Goal: Task Accomplishment & Management: Use online tool/utility

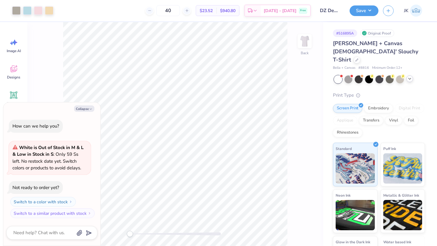
click at [411, 76] on icon at bounding box center [409, 78] width 5 height 5
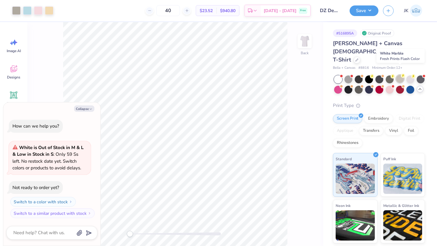
click at [401, 75] on div at bounding box center [400, 79] width 8 height 8
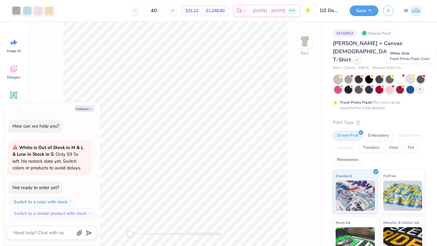
click at [410, 75] on div at bounding box center [410, 79] width 8 height 8
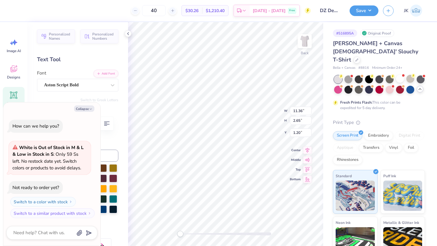
click at [85, 105] on div "Collapse How can we help you? White is Out of Stock in M & L & Low in Stock in …" at bounding box center [51, 175] width 97 height 144
click at [86, 110] on button "Collapse" at bounding box center [84, 109] width 20 height 6
type textarea "x"
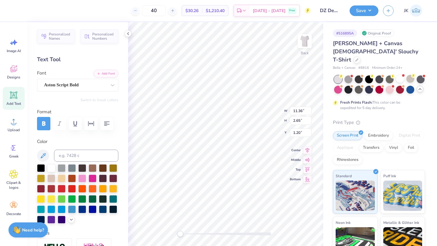
click at [338, 76] on div at bounding box center [338, 80] width 8 height 8
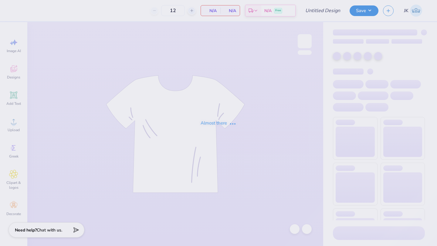
type input "DZ Debut"
type input "40"
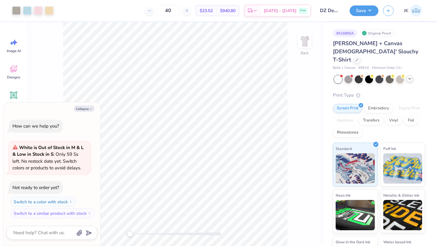
click at [410, 76] on icon at bounding box center [409, 78] width 5 height 5
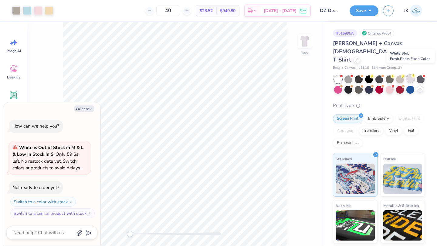
click at [411, 75] on div at bounding box center [410, 79] width 8 height 8
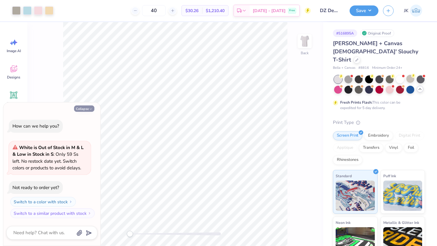
click at [89, 110] on icon "button" at bounding box center [91, 109] width 4 height 4
type textarea "x"
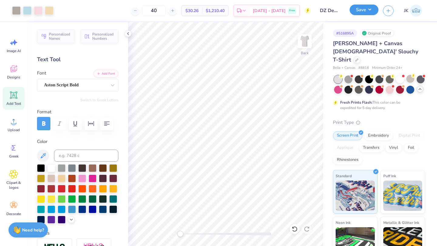
click at [375, 9] on button "Save" at bounding box center [364, 10] width 29 height 11
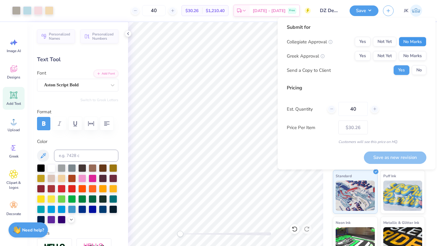
click at [412, 45] on button "No Marks" at bounding box center [413, 42] width 28 height 10
click at [412, 59] on button "No Marks" at bounding box center [413, 56] width 28 height 10
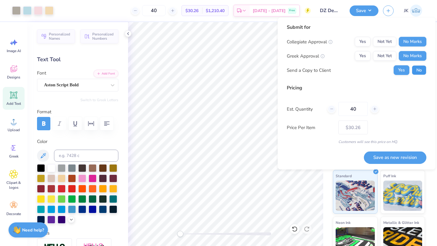
click at [417, 73] on button "No" at bounding box center [419, 71] width 15 height 10
click at [365, 56] on button "Yes" at bounding box center [363, 56] width 16 height 10
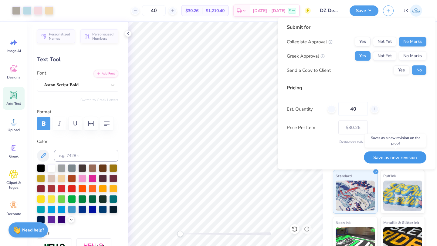
click at [393, 155] on button "Save as new revision" at bounding box center [395, 157] width 63 height 12
type input "$30.26"
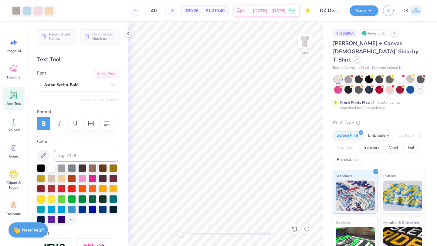
click at [355, 58] on icon at bounding box center [356, 59] width 3 height 3
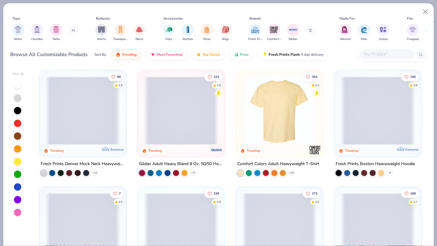
click at [372, 55] on input "text" at bounding box center [386, 54] width 47 height 7
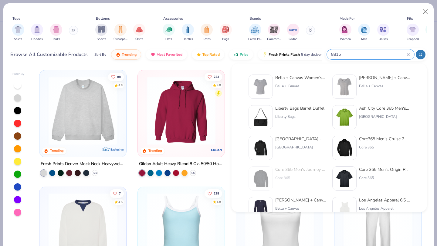
type input "8815"
click at [368, 80] on div "[PERSON_NAME] + Canvas [DEMOGRAPHIC_DATA]' Slouchy T-Shirt" at bounding box center [384, 78] width 51 height 6
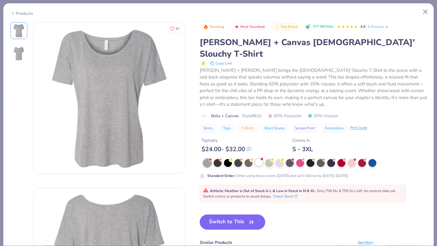
click at [258, 159] on div at bounding box center [259, 163] width 8 height 8
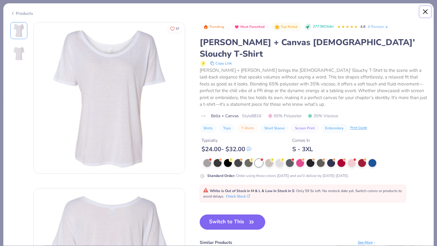
click at [427, 10] on button "Close" at bounding box center [426, 12] width 12 height 12
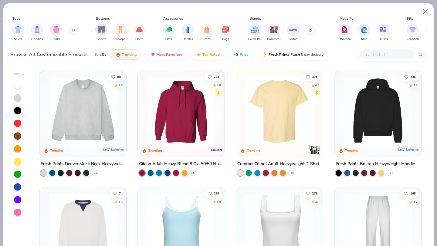
click at [389, 53] on input "text" at bounding box center [386, 54] width 47 height 7
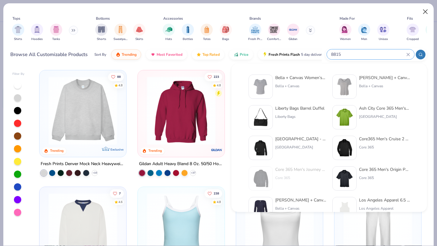
type input "8815"
click at [429, 12] on button "Close" at bounding box center [426, 12] width 12 height 12
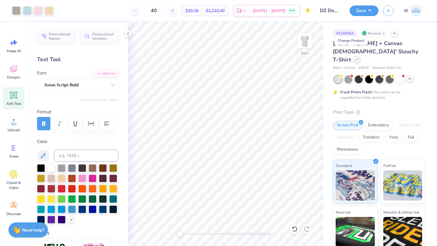
click at [354, 56] on div at bounding box center [357, 59] width 7 height 7
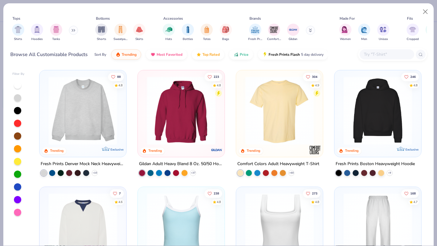
click at [373, 58] on div at bounding box center [387, 54] width 55 height 10
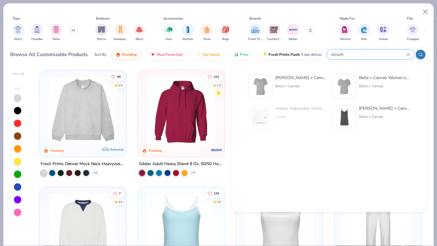
type input "slouch"
click at [372, 78] on div "[PERSON_NAME] + Canvas Women’s Slouch y V-Neck Tee" at bounding box center [384, 78] width 51 height 6
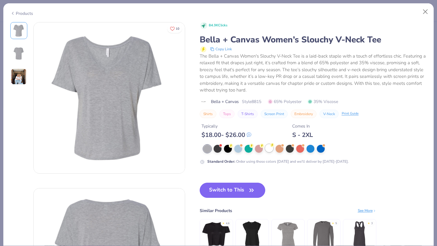
click at [267, 149] on div at bounding box center [269, 148] width 8 height 8
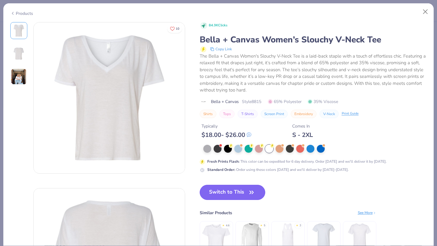
click at [234, 188] on button "Switch to This" at bounding box center [233, 192] width 66 height 15
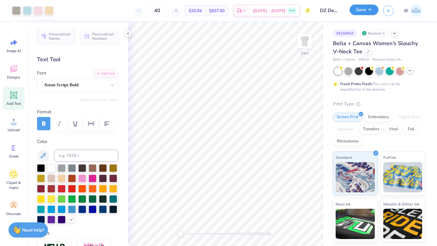
click at [362, 11] on button "Save" at bounding box center [364, 10] width 29 height 11
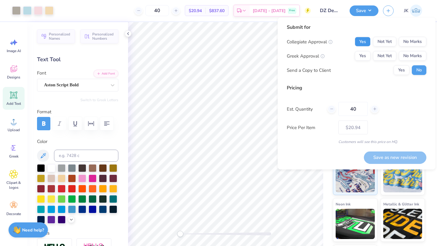
click at [360, 39] on button "Yes" at bounding box center [363, 42] width 16 height 10
click at [411, 55] on button "No Marks" at bounding box center [413, 56] width 28 height 10
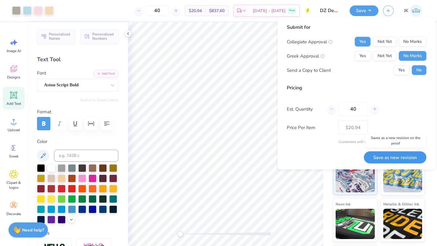
click at [398, 158] on button "Save as new revision" at bounding box center [395, 157] width 63 height 12
type input "– –"
